Goal: Find specific page/section: Find specific page/section

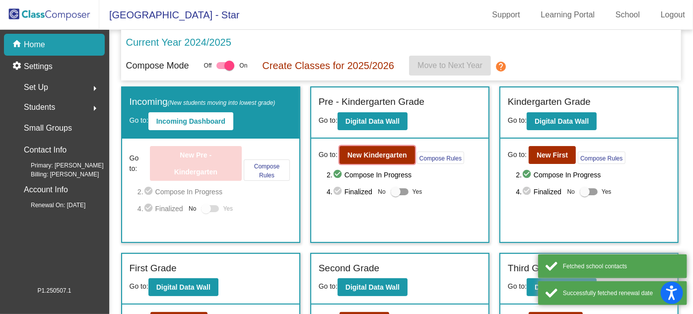
click at [364, 155] on b "New Kindergarten" at bounding box center [377, 155] width 60 height 8
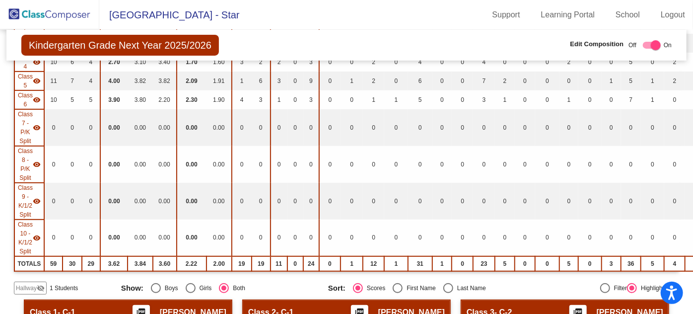
scroll to position [225, 0]
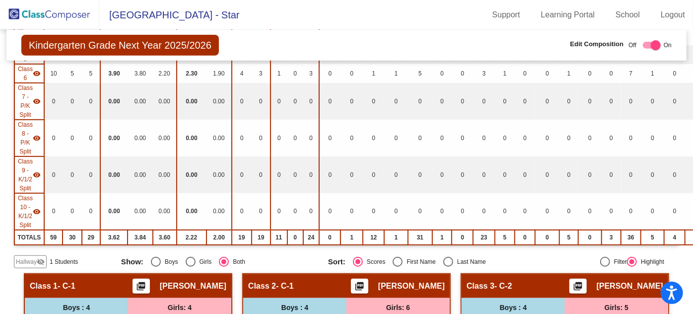
drag, startPoint x: 27, startPoint y: 255, endPoint x: 45, endPoint y: 251, distance: 17.8
click at [27, 257] on span "Hallway" at bounding box center [26, 261] width 21 height 9
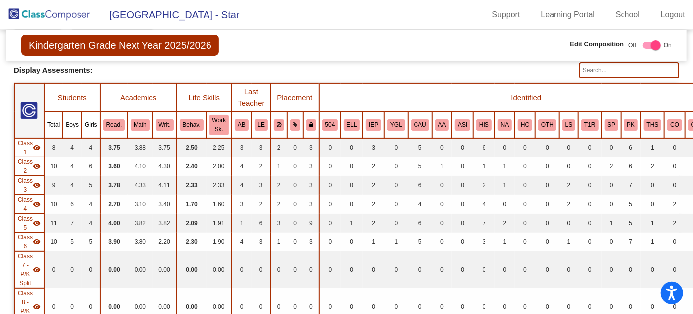
scroll to position [0, 0]
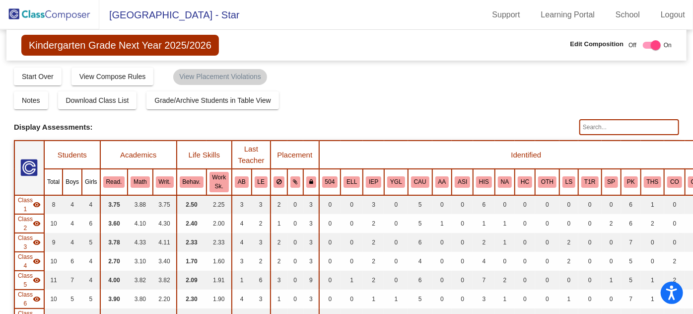
click at [49, 14] on img at bounding box center [49, 14] width 99 height 29
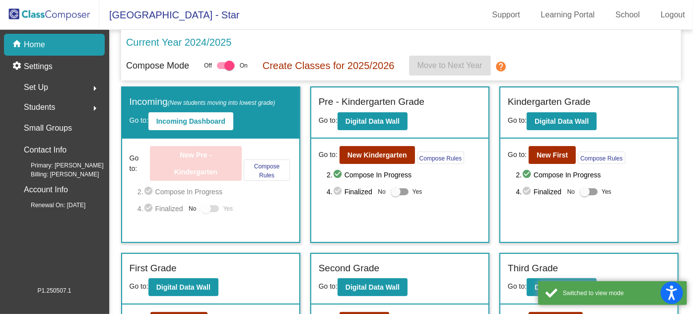
click at [70, 109] on div "Students arrow_right" at bounding box center [57, 107] width 95 height 20
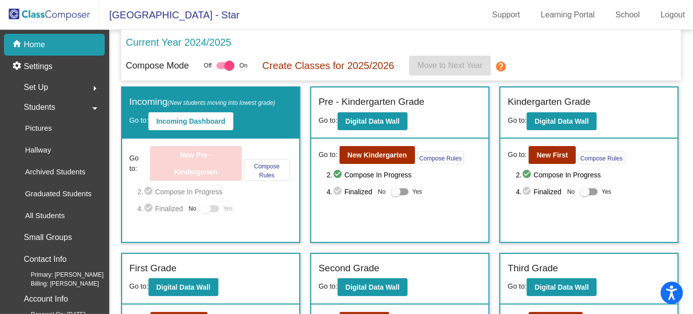
click at [51, 146] on p "Hallway" at bounding box center [38, 150] width 26 height 12
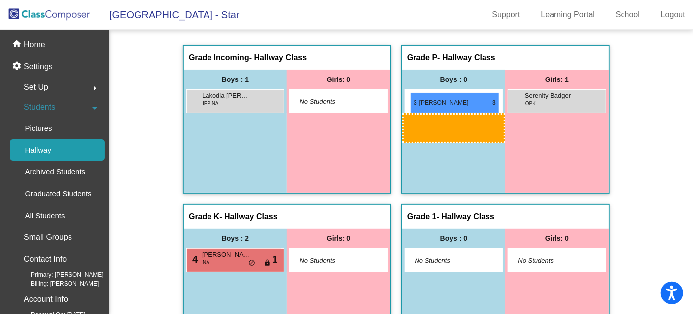
drag, startPoint x: 225, startPoint y: 210, endPoint x: 410, endPoint y: 92, distance: 219.5
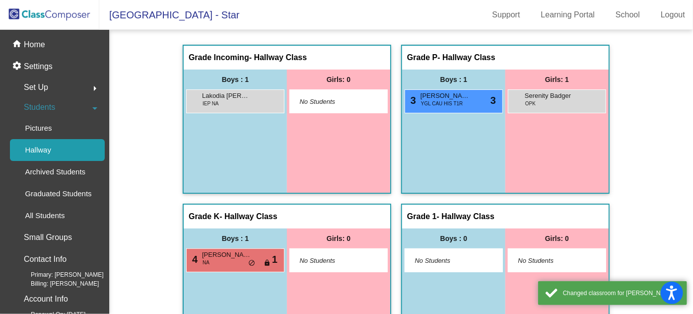
click at [43, 11] on img at bounding box center [49, 14] width 99 height 29
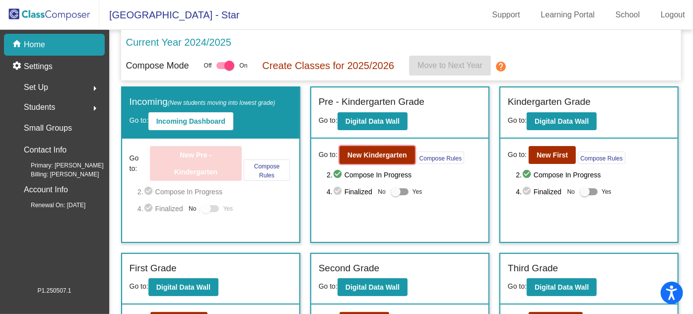
click at [372, 152] on b "New Kindergarten" at bounding box center [377, 155] width 60 height 8
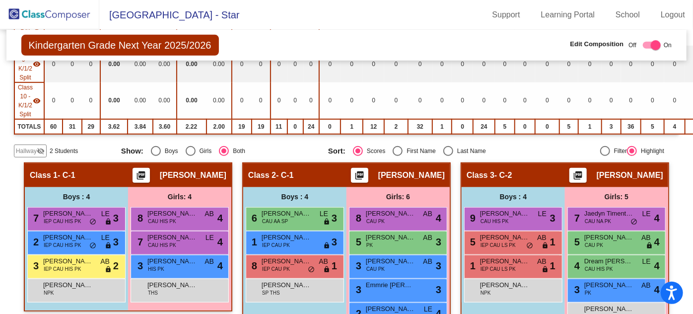
scroll to position [361, 0]
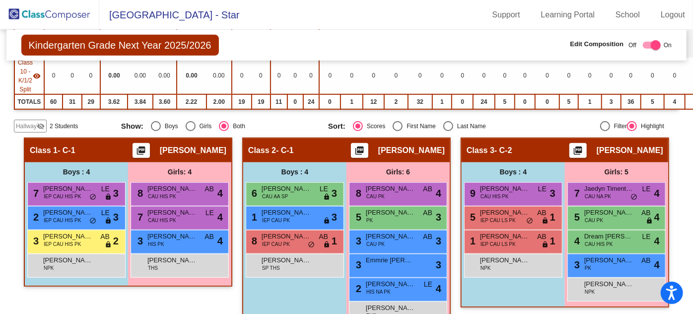
click at [31, 122] on span "Hallway" at bounding box center [26, 126] width 21 height 9
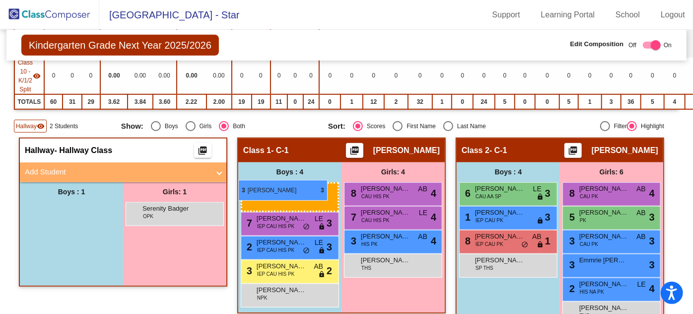
drag, startPoint x: 77, startPoint y: 204, endPoint x: 238, endPoint y: 180, distance: 163.1
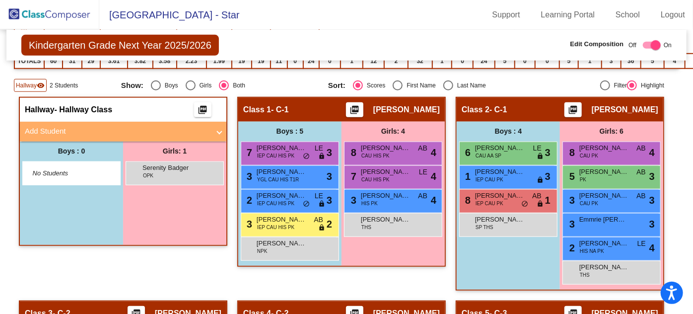
scroll to position [406, 0]
